Goal: Find specific page/section: Find specific page/section

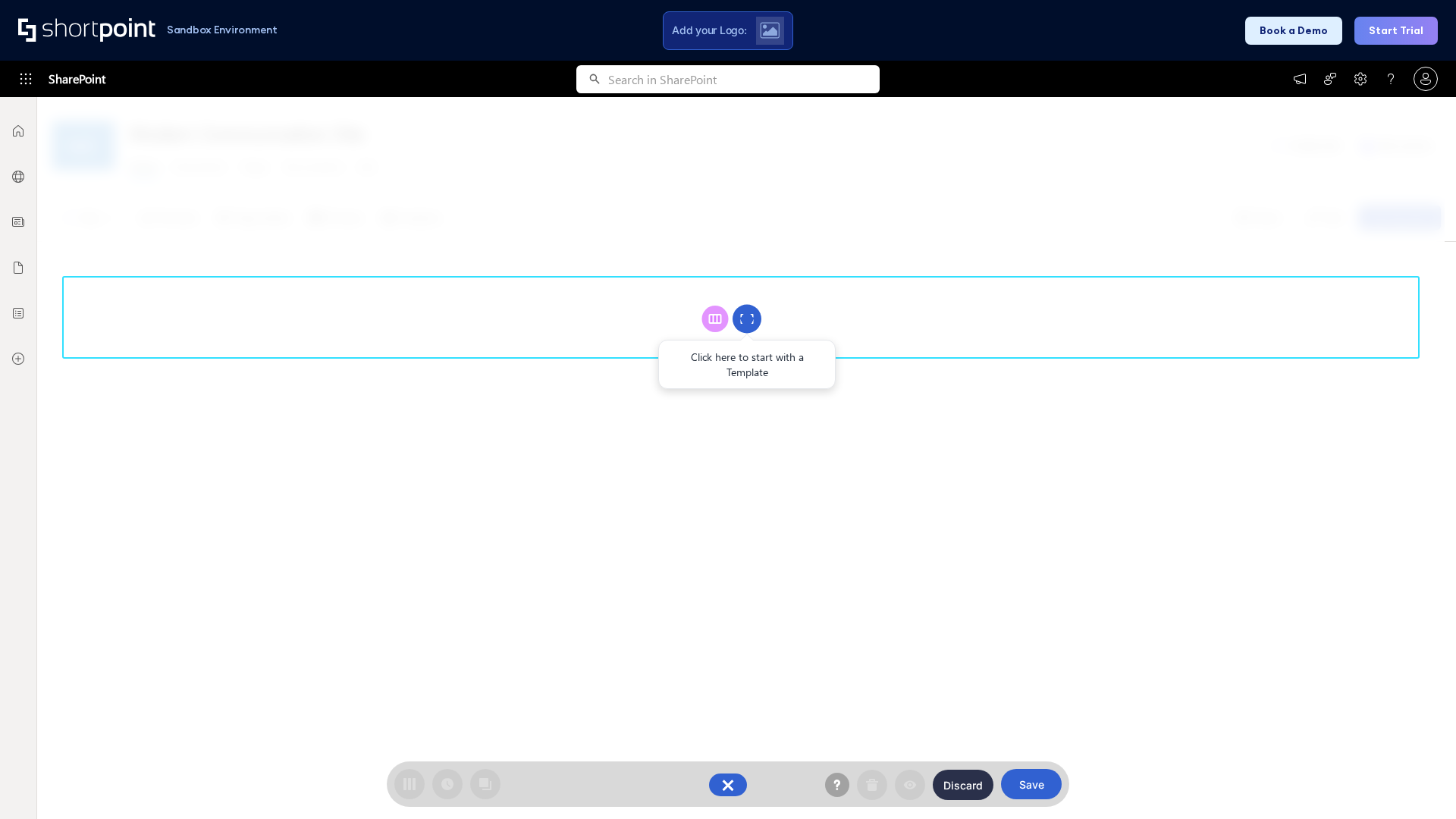
click at [746, 318] on circle at bounding box center [746, 318] width 29 height 29
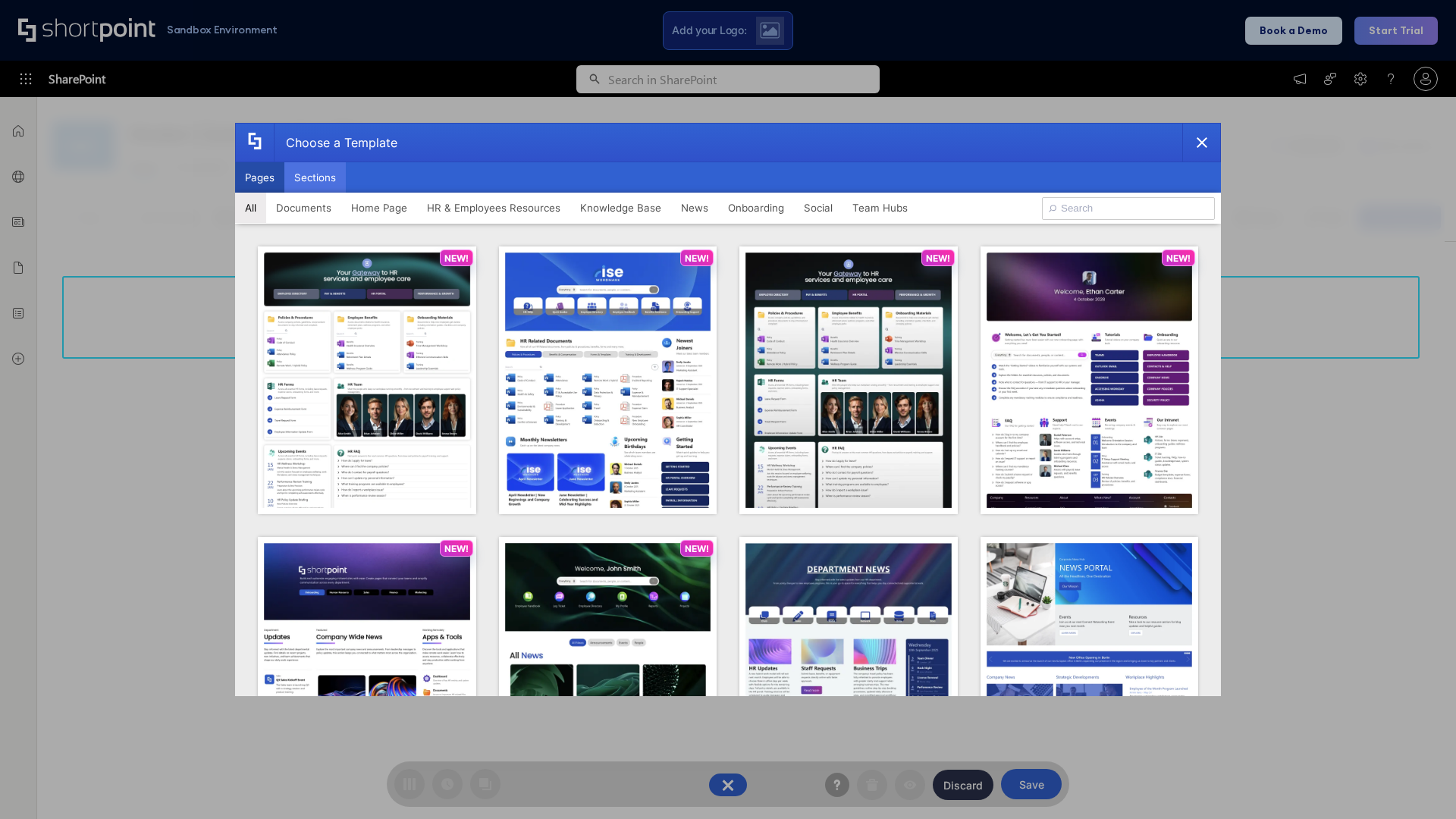
click at [314, 178] on button "Sections" at bounding box center [315, 178] width 62 height 30
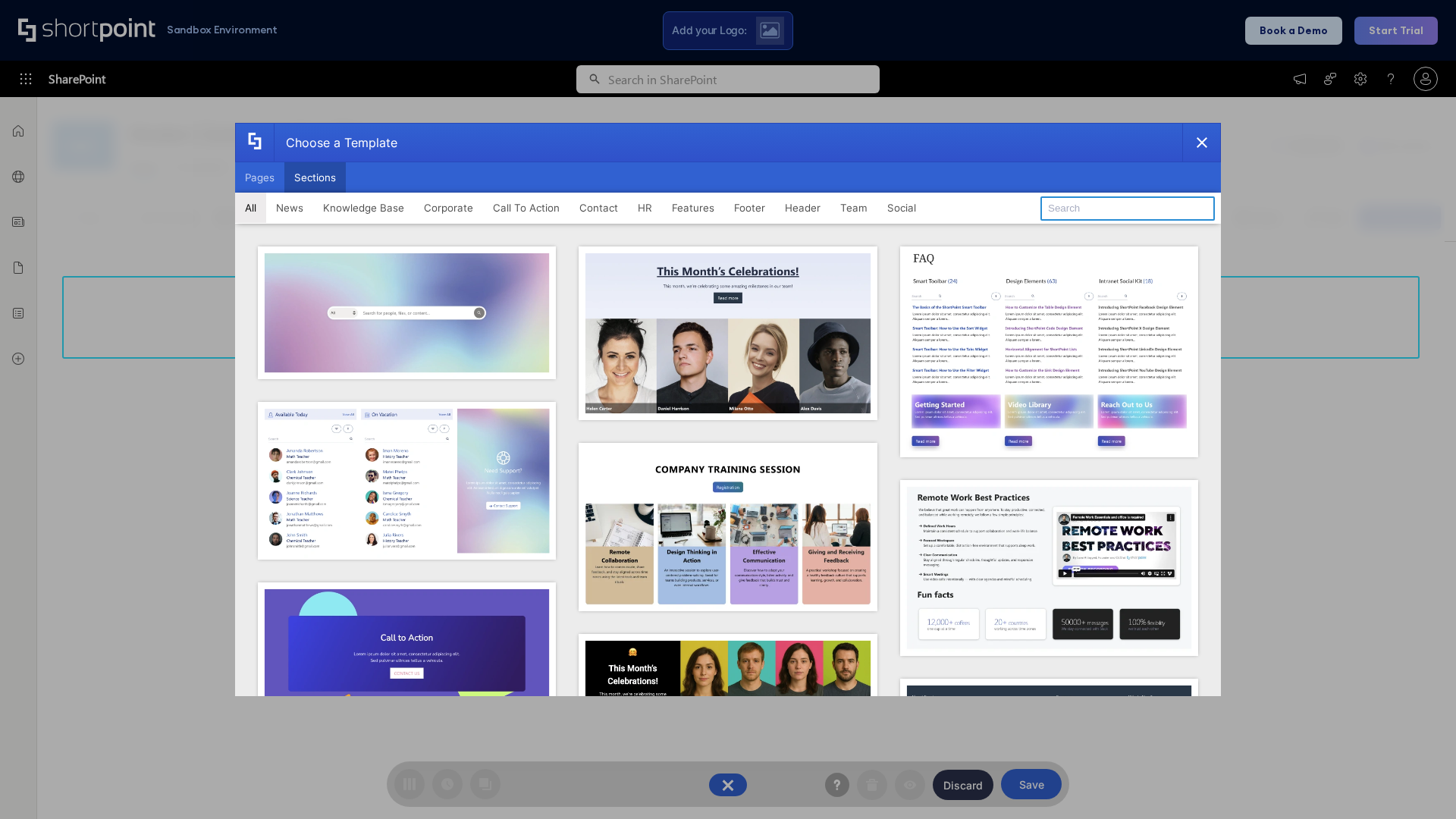
type input "Articles"
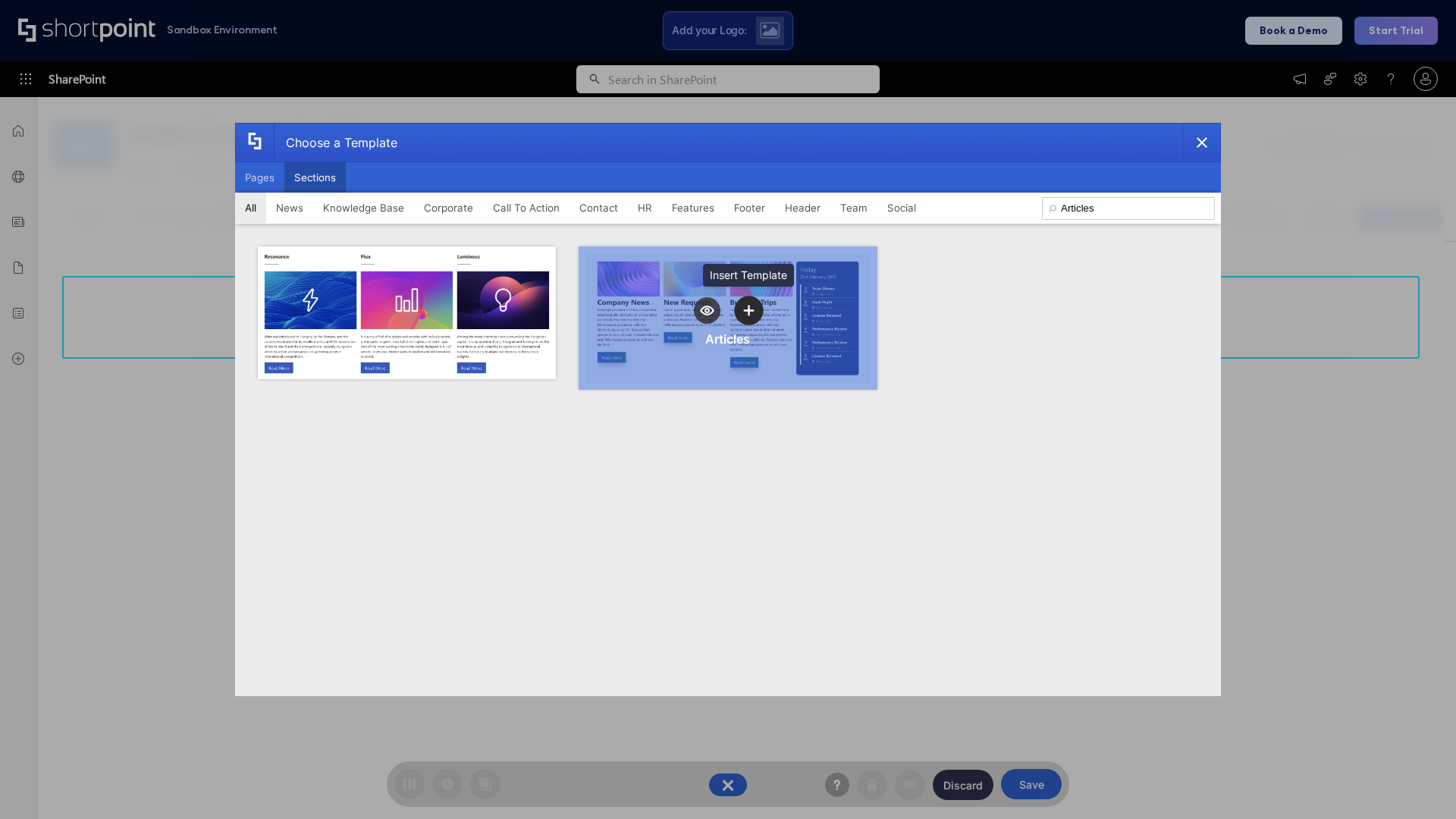
click at [748, 310] on icon "template selector" at bounding box center [748, 309] width 11 height 11
